Goal: Task Accomplishment & Management: Complete application form

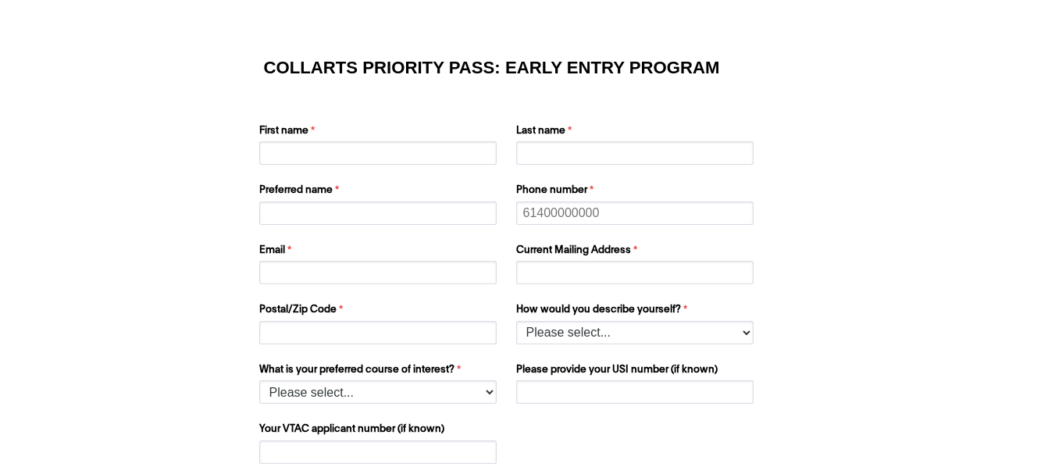
scroll to position [109, 0]
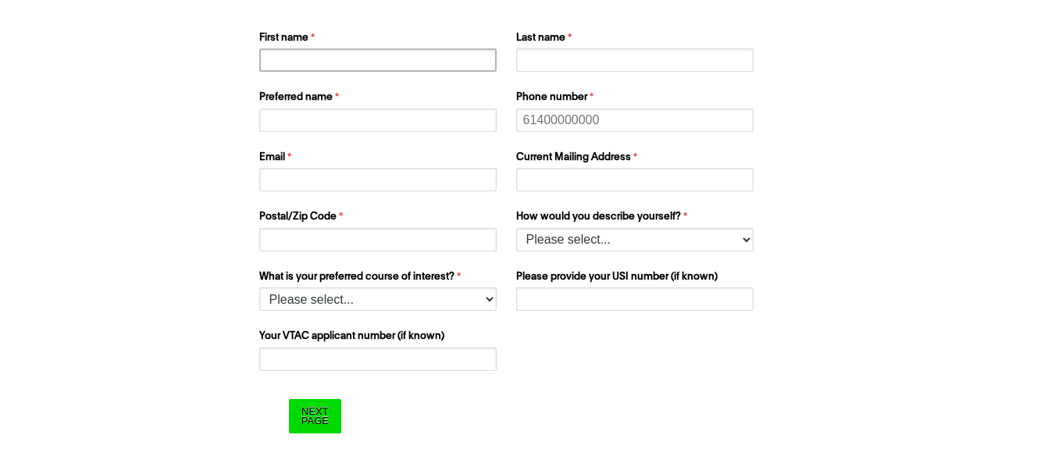
click at [347, 66] on input "First name" at bounding box center [377, 59] width 237 height 23
type input "[PERSON_NAME]"
click at [333, 112] on input "Preferred name" at bounding box center [377, 120] width 237 height 23
type input "Qim"
click at [307, 183] on input "Email" at bounding box center [377, 179] width 237 height 23
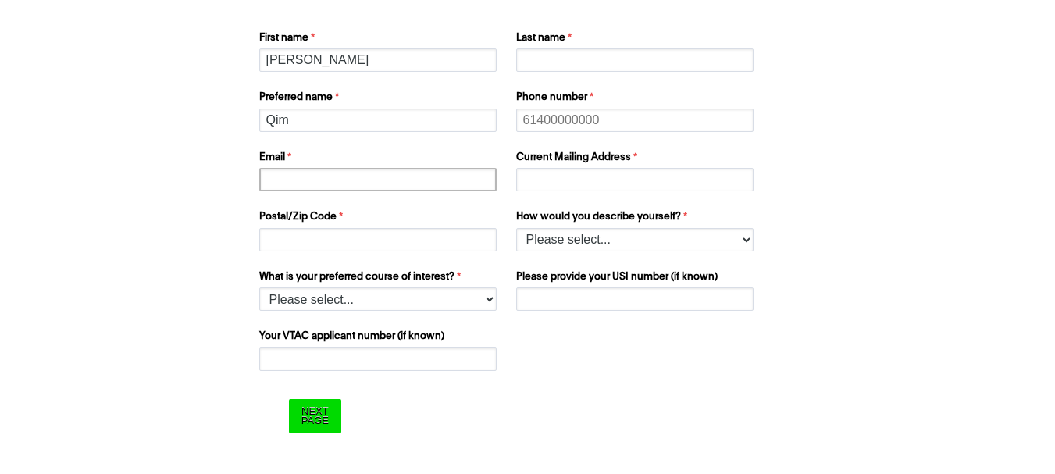
type input "P"
type input "[EMAIL_ADDRESS][DOMAIN_NAME]"
click at [293, 241] on input "Postal/Zip Code" at bounding box center [377, 239] width 237 height 23
type input "6539"
type input "09278694191"
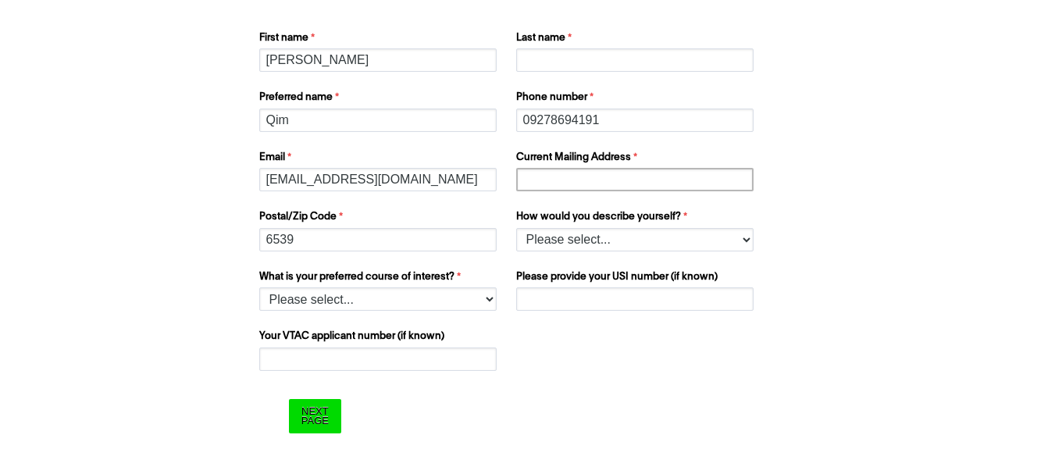
type input "Roxas Extension, Brgy. Marvel"
click at [574, 52] on input "Last name" at bounding box center [634, 59] width 237 height 23
type input "Patagnan"
click at [561, 238] on select "Please select... I’m currently in Year 12 I've completed Year 12 and took a gap…" at bounding box center [634, 239] width 237 height 23
select select "tfa_158"
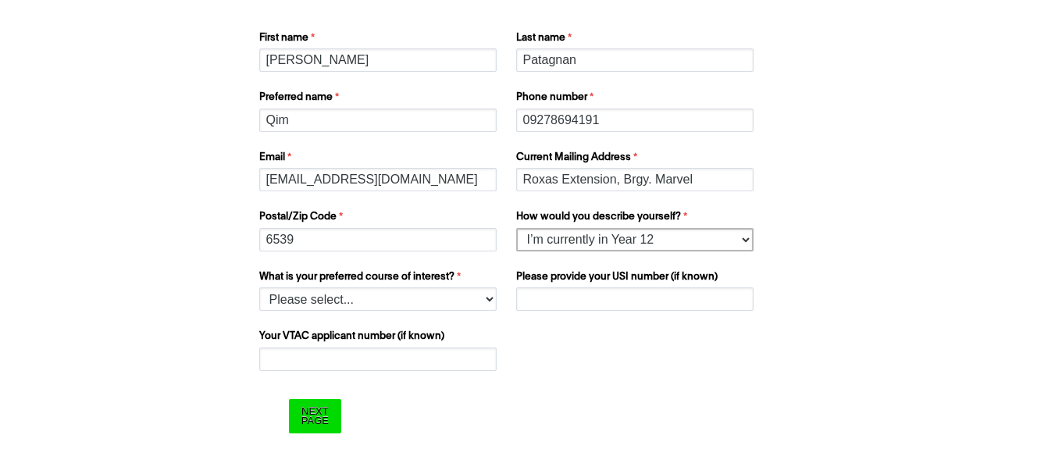
click at [516, 228] on select "Please select... I’m currently in Year 12 I've completed Year 12 and took a gap…" at bounding box center [634, 239] width 237 height 23
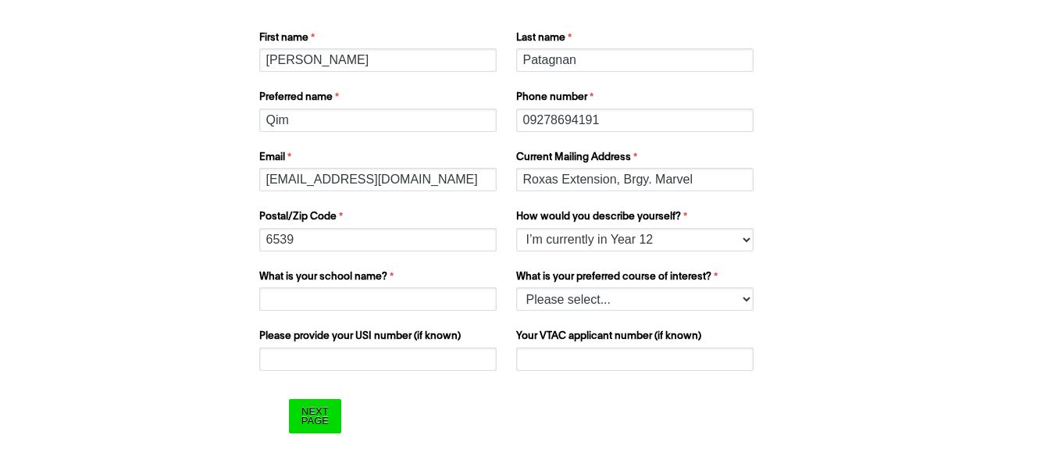
click at [558, 275] on label "What is your preferred course of interest?" at bounding box center [636, 278] width 241 height 19
click at [558, 287] on select "Please select... 2D Animation Acting Audio Engineering Comedy Digital & Social …" at bounding box center [634, 298] width 237 height 23
click at [547, 305] on select "Please select... 2D Animation Acting Audio Engineering Comedy Digital & Social …" at bounding box center [634, 298] width 237 height 23
select select "tfa_1206"
click at [516, 287] on select "Please select... 2D Animation Acting Audio Engineering Comedy Digital & Social …" at bounding box center [634, 298] width 237 height 23
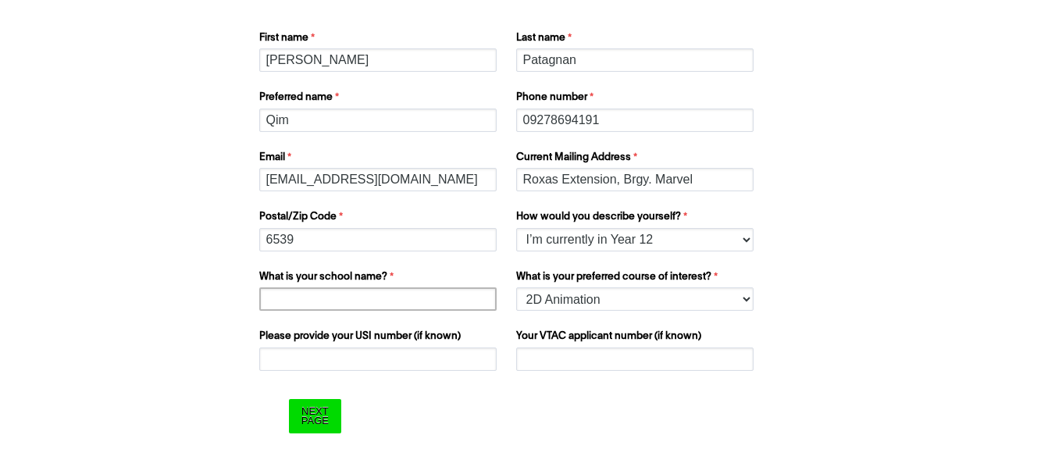
click at [357, 293] on input "What is your school name?" at bounding box center [377, 298] width 237 height 23
type input "LIDE Learning Center Inc."
click at [325, 408] on input "Next Page" at bounding box center [315, 416] width 52 height 34
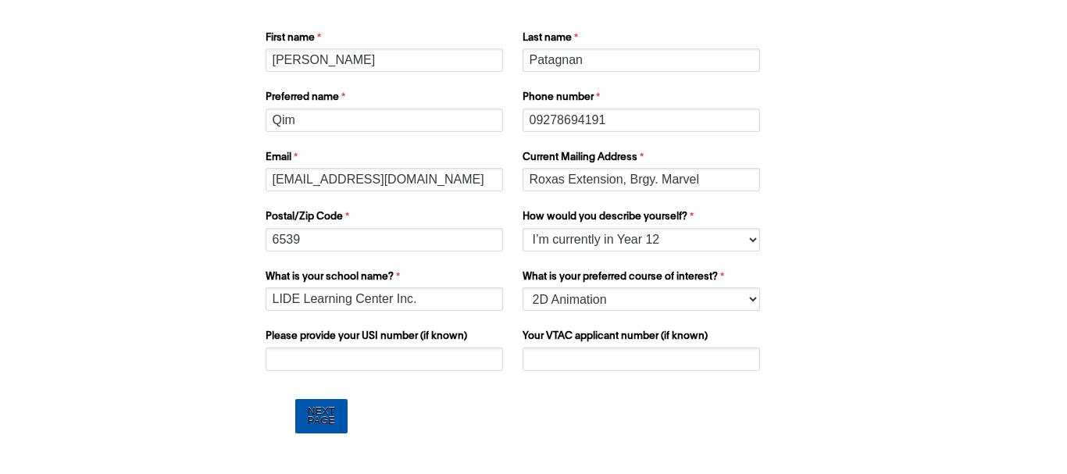
scroll to position [0, 0]
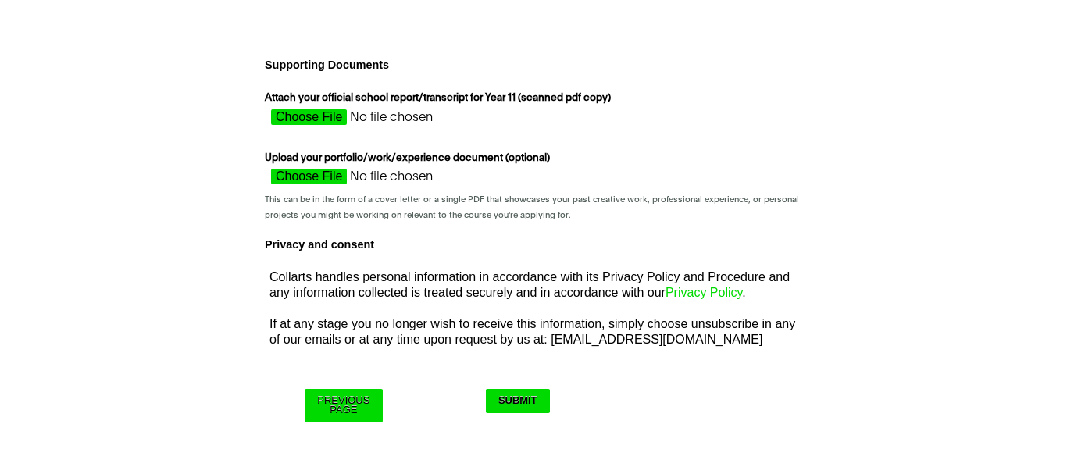
click at [301, 124] on input "Attach your official school report/transcript for Year 11 (scanned pdf copy)" at bounding box center [404, 120] width 278 height 23
type input "C:\fakepath\1000037268.jpg"
click at [321, 176] on input "Upload your portfolio/work/experience document (optional)" at bounding box center [404, 180] width 278 height 23
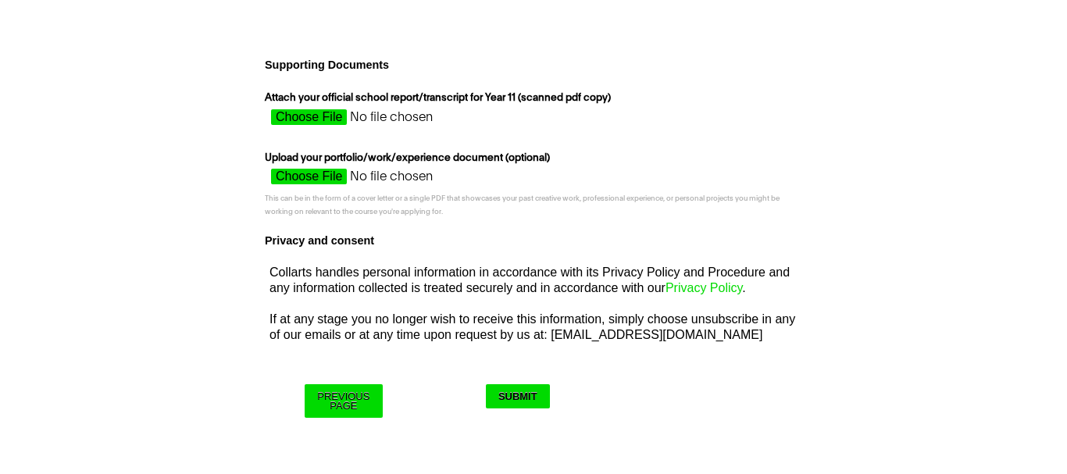
type input "C:\fakepath\[PERSON_NAME] [PERSON_NAME] Patagnan - Portfolio.pdf"
click at [526, 395] on input "Submit" at bounding box center [518, 396] width 64 height 24
